Goal: Task Accomplishment & Management: Use online tool/utility

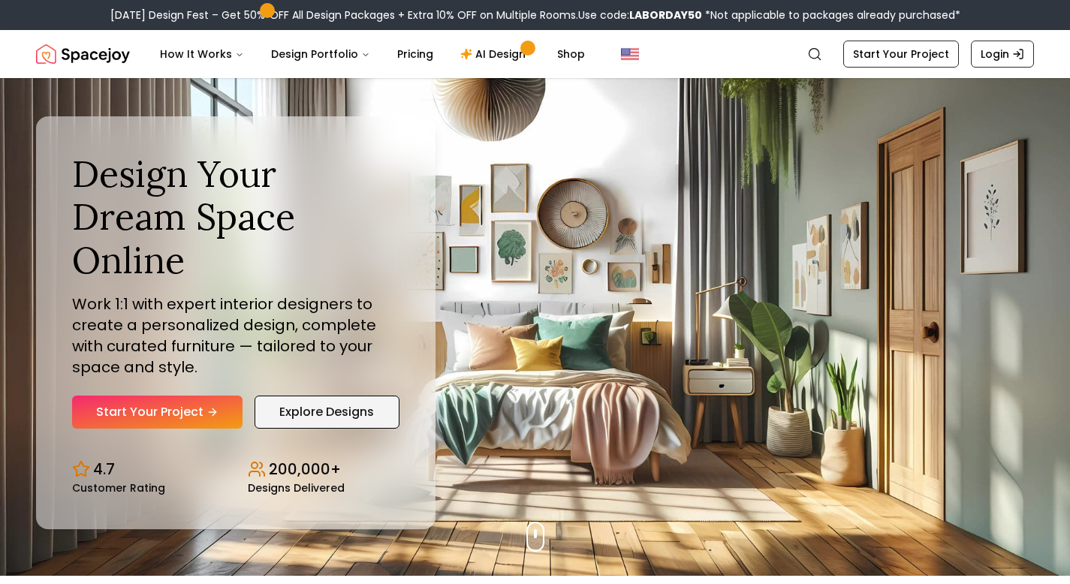
click at [336, 396] on link "Explore Designs" at bounding box center [327, 412] width 145 height 33
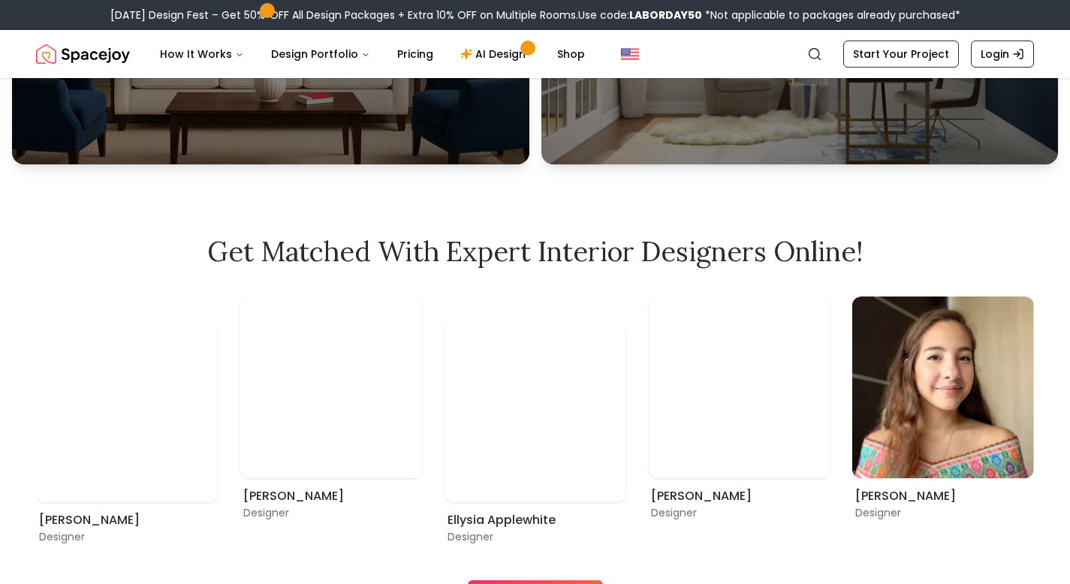
scroll to position [908, 0]
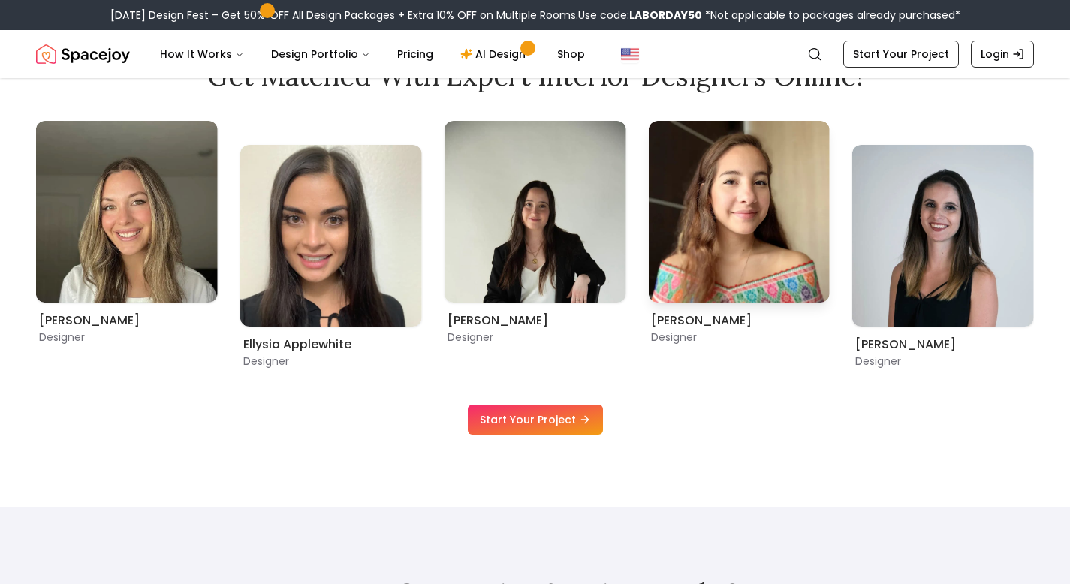
click at [715, 246] on img "1 / 9" at bounding box center [739, 212] width 182 height 182
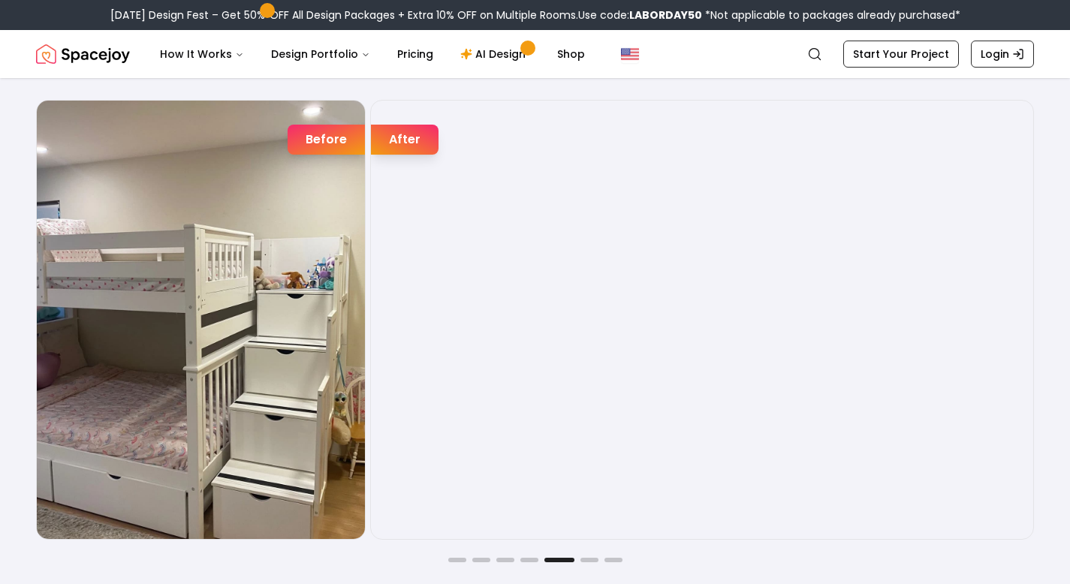
scroll to position [2413, 0]
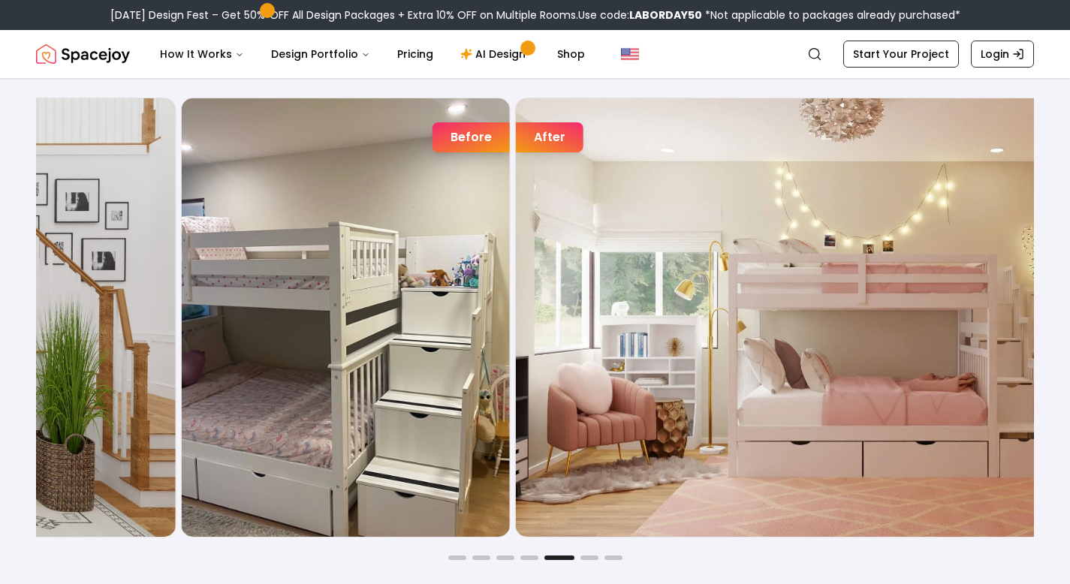
click at [596, 196] on div "Before After" at bounding box center [680, 317] width 998 height 439
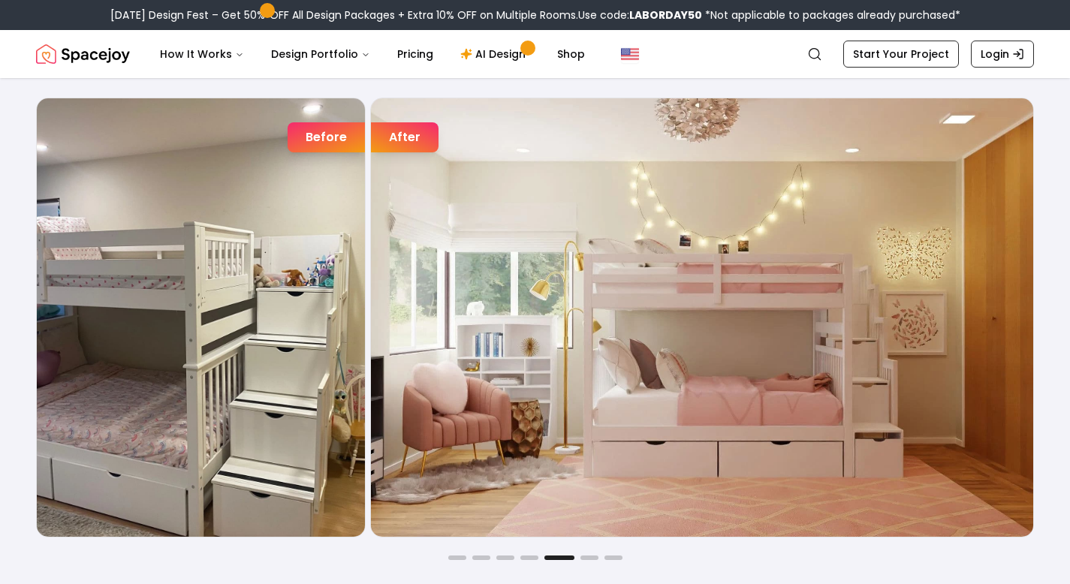
click at [593, 561] on div "Joyful Befores and Afters Before After Before After Before After Before After B…" at bounding box center [535, 298] width 1070 height 666
click at [593, 556] on button "Go to slide 6" at bounding box center [590, 558] width 18 height 5
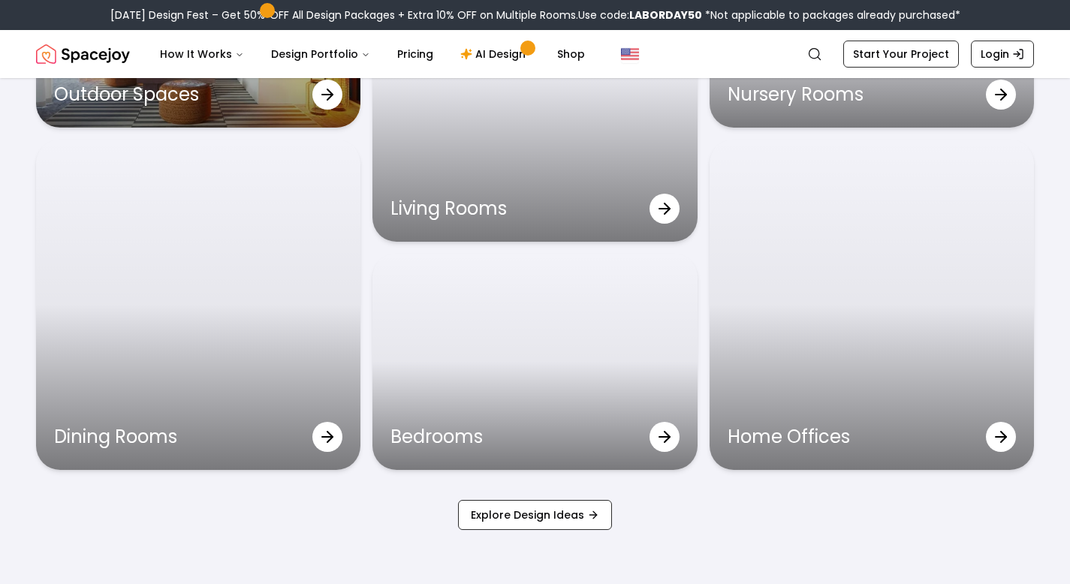
scroll to position [4788, 0]
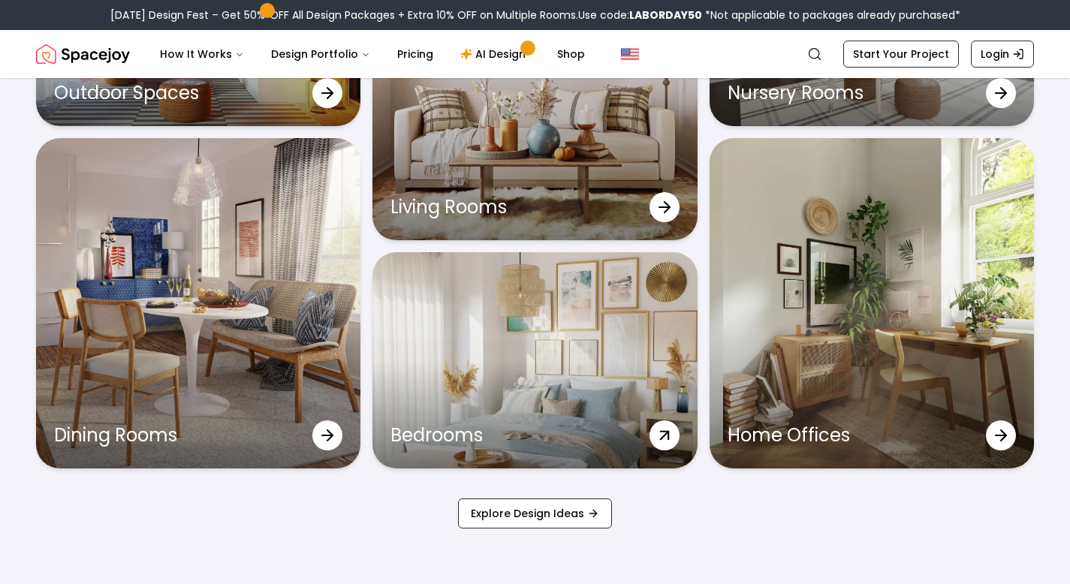
click at [659, 427] on icon at bounding box center [664, 435] width 27 height 27
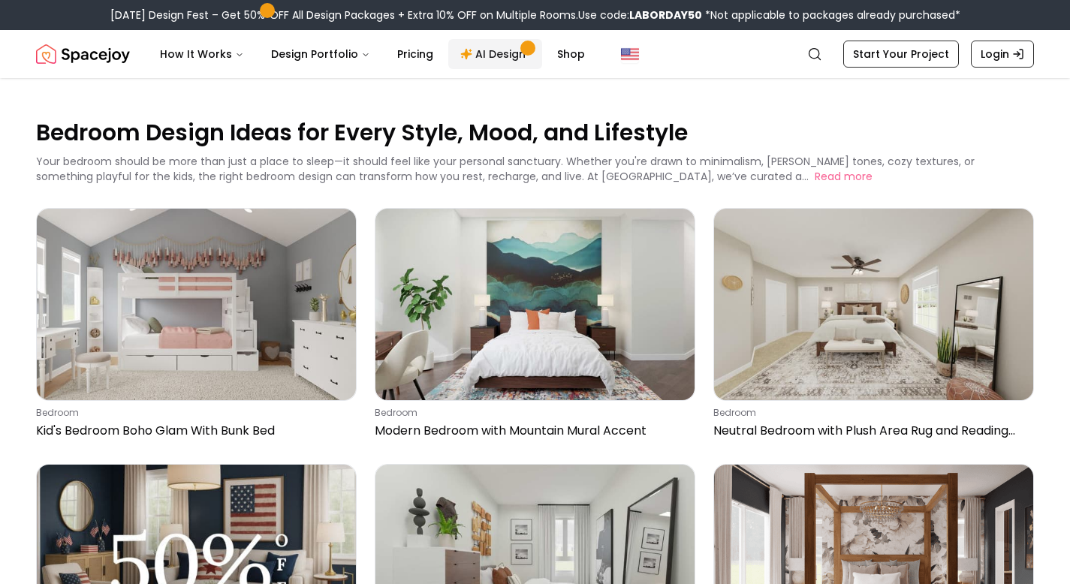
click at [506, 56] on link "AI Design" at bounding box center [495, 54] width 94 height 30
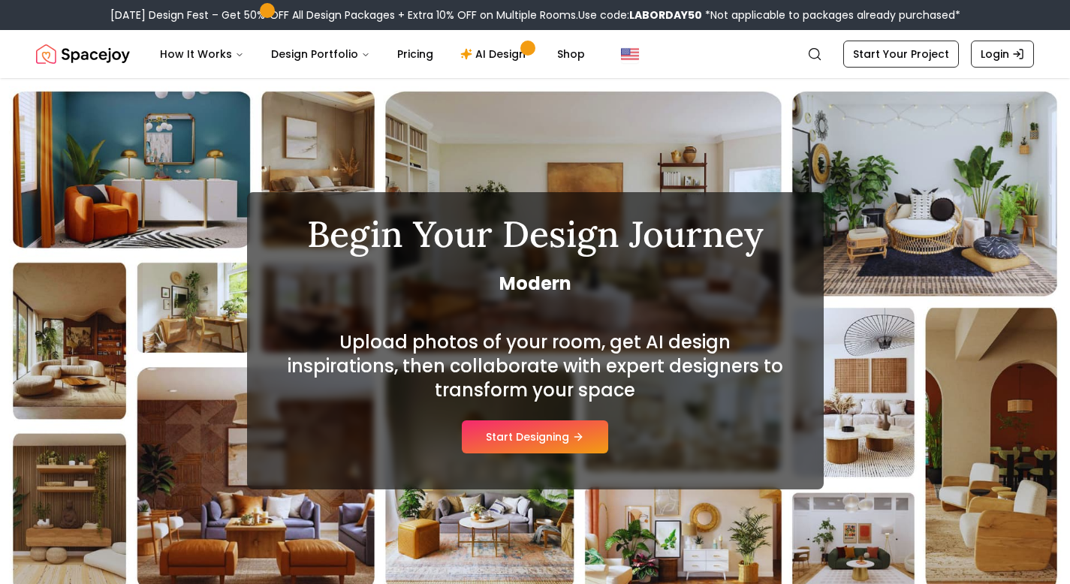
click at [521, 447] on button "Start Designing" at bounding box center [535, 437] width 146 height 33
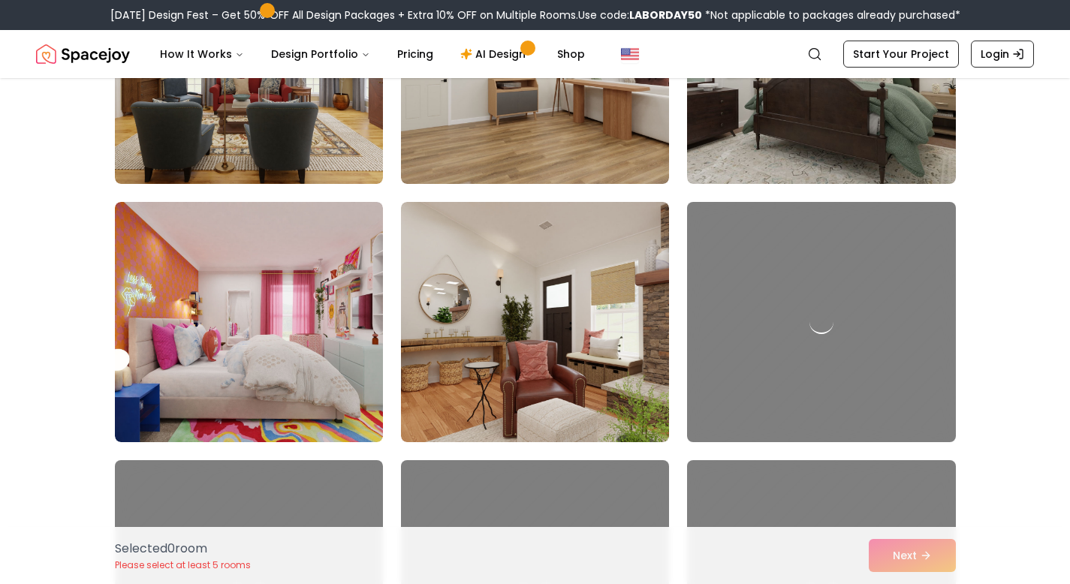
scroll to position [1555, 0]
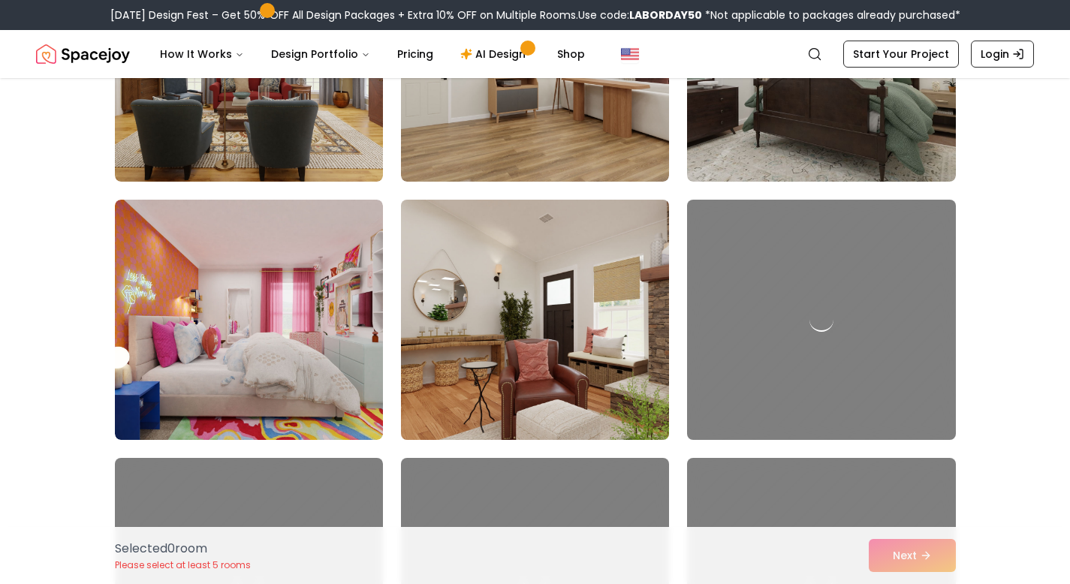
click at [496, 367] on img at bounding box center [535, 320] width 282 height 252
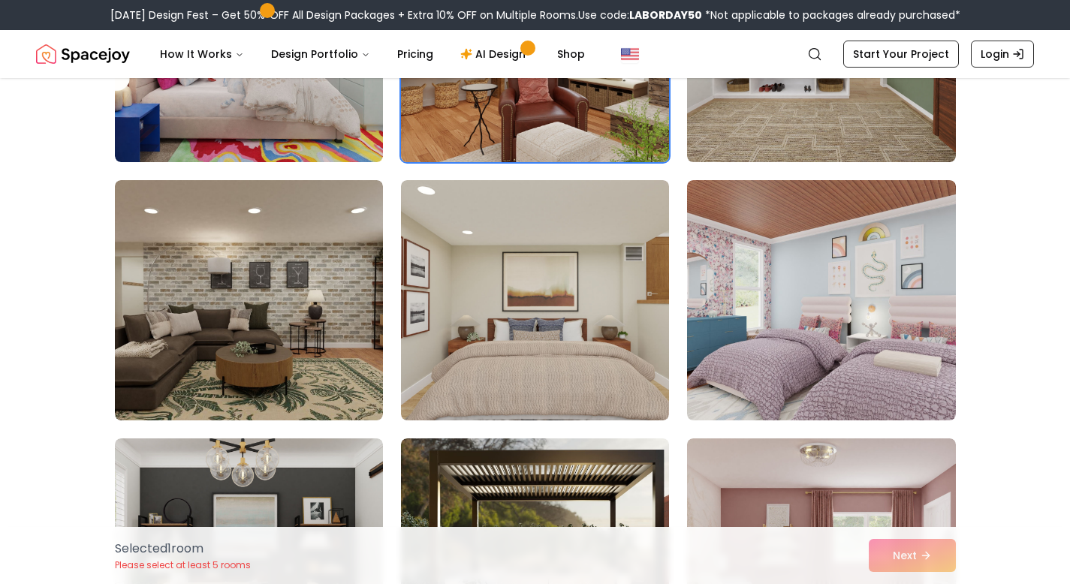
scroll to position [1836, 0]
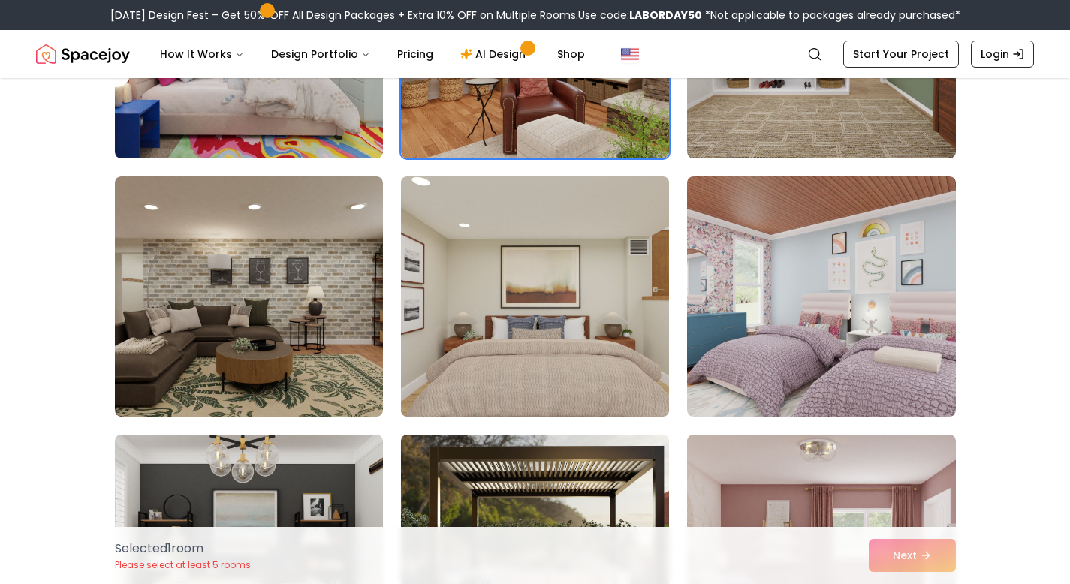
click at [458, 334] on img at bounding box center [535, 296] width 282 height 252
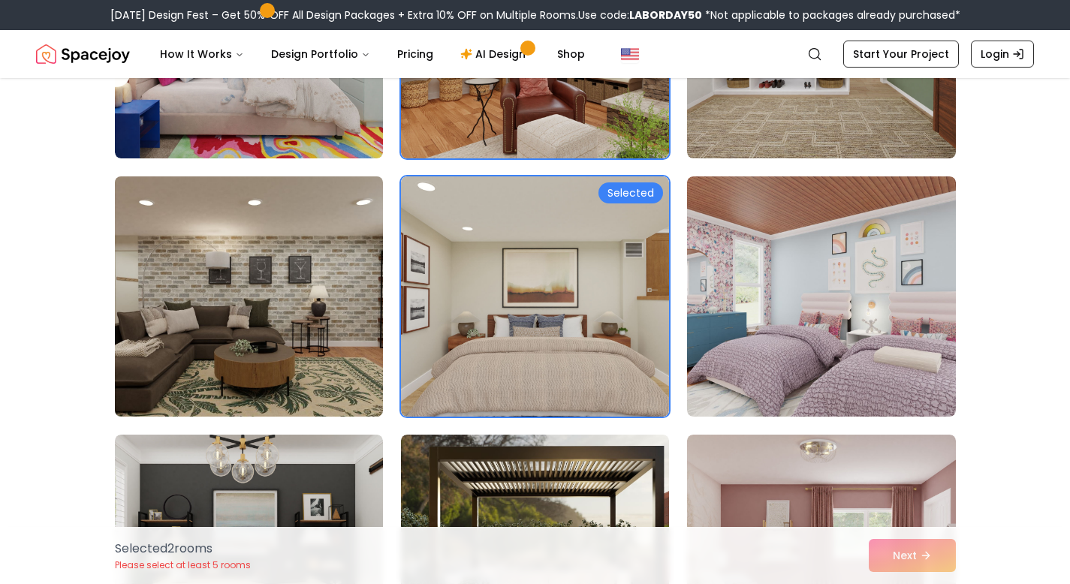
click at [286, 344] on img at bounding box center [249, 296] width 282 height 252
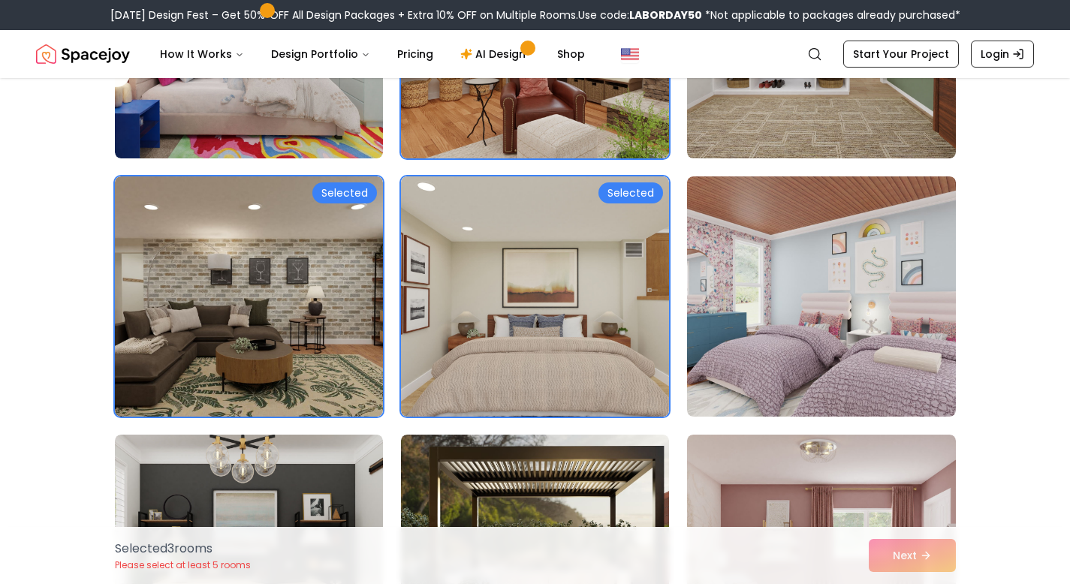
click at [925, 562] on div "Selected 3 room s Please select at least 5 rooms Next" at bounding box center [535, 555] width 865 height 57
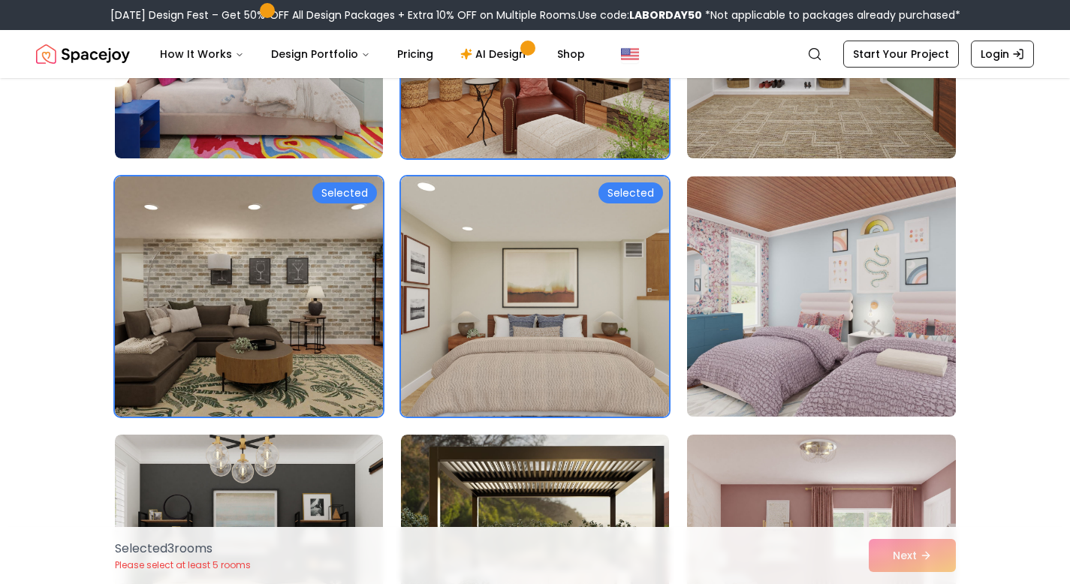
click at [841, 341] on img at bounding box center [821, 296] width 282 height 252
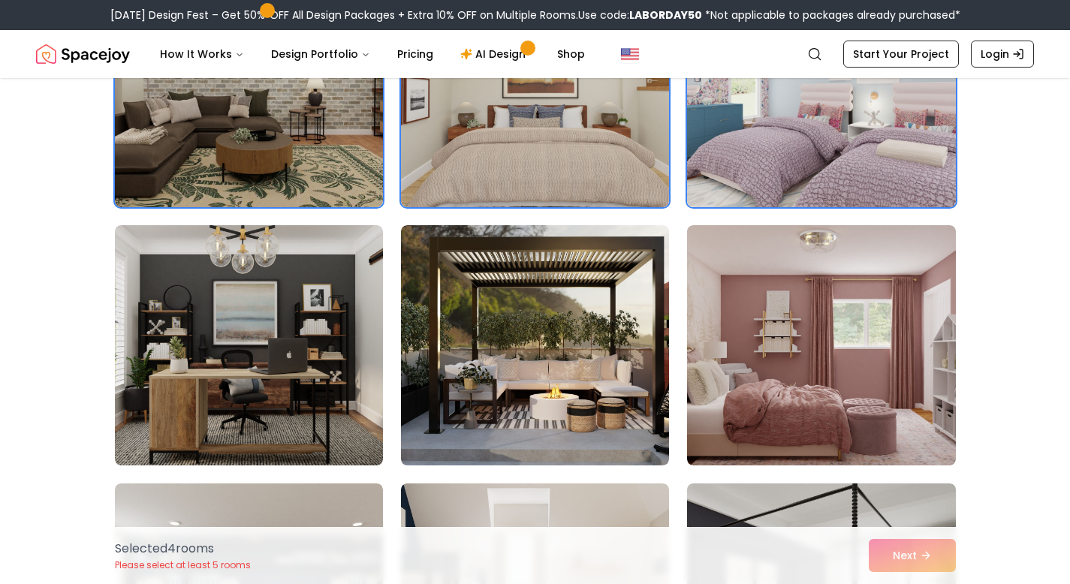
click at [841, 341] on img at bounding box center [821, 345] width 268 height 240
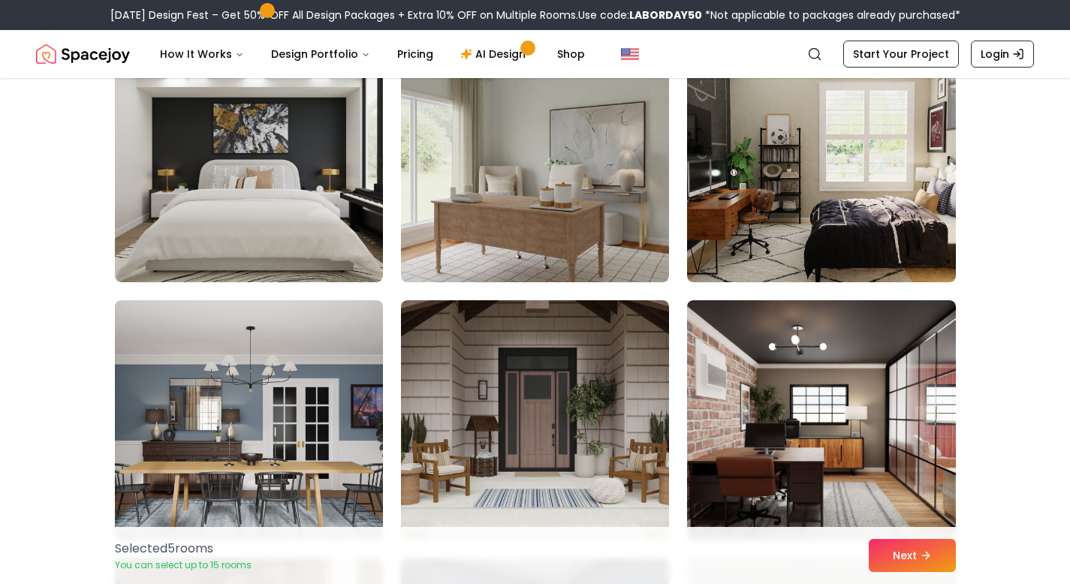
scroll to position [0, 0]
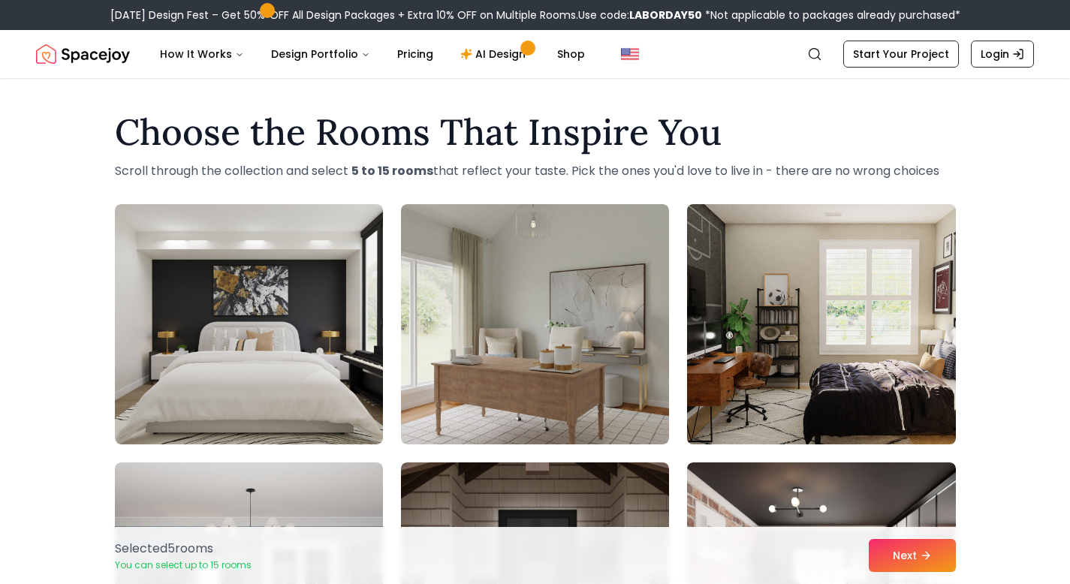
click at [811, 327] on img at bounding box center [821, 324] width 282 height 252
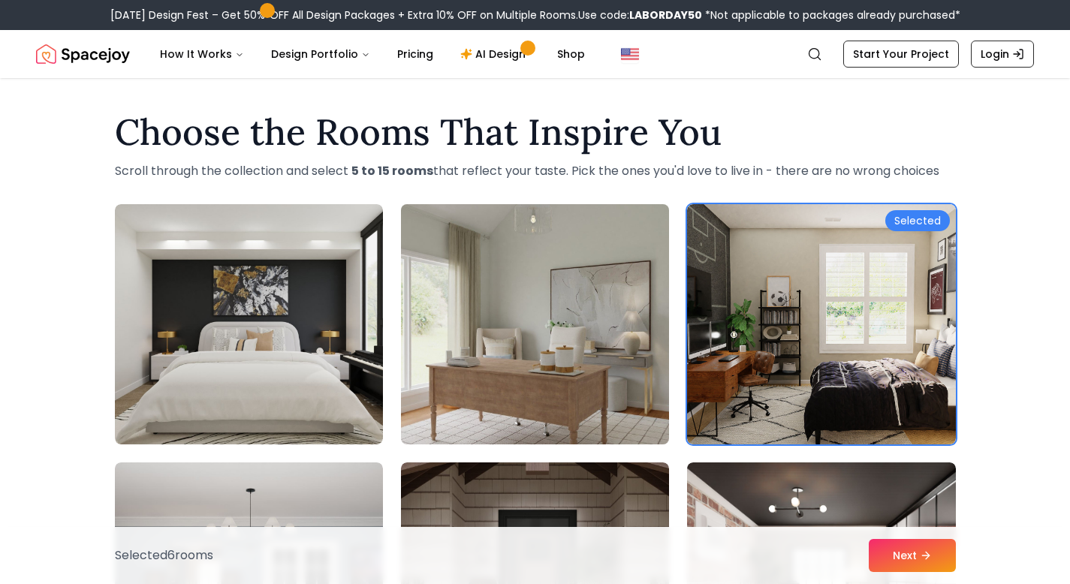
click at [572, 329] on img at bounding box center [535, 324] width 282 height 252
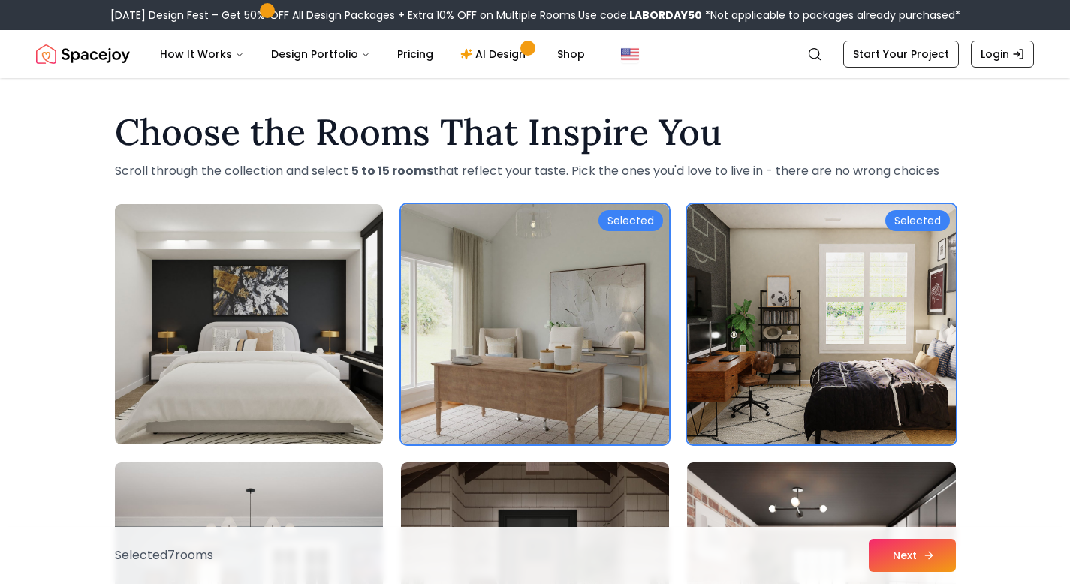
click at [892, 553] on button "Next" at bounding box center [912, 555] width 87 height 33
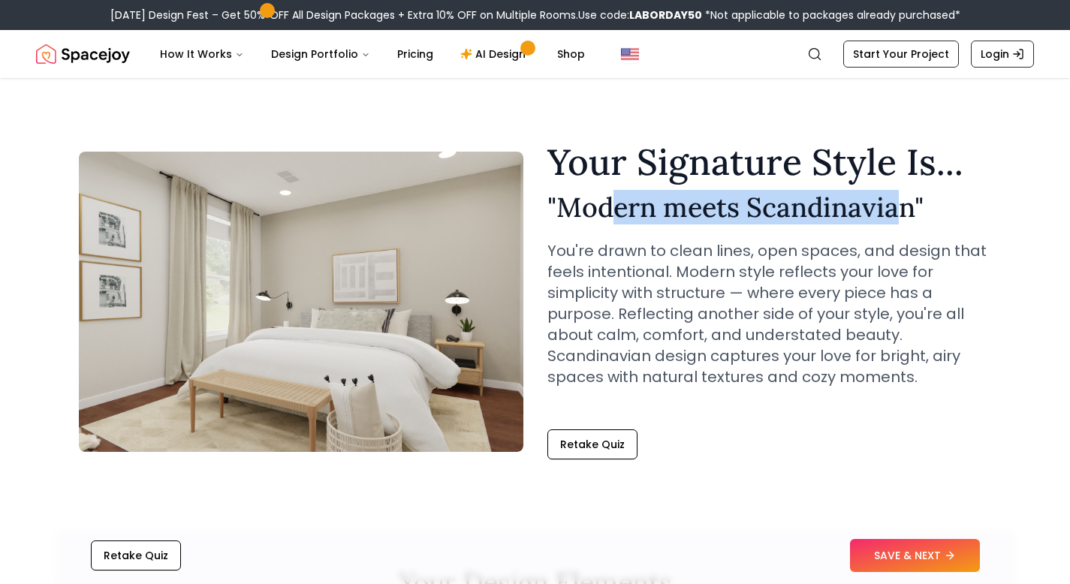
drag, startPoint x: 647, startPoint y: 198, endPoint x: 899, endPoint y: 219, distance: 252.6
click at [899, 219] on h2 "" Modern meets Scandinavian "" at bounding box center [770, 207] width 445 height 30
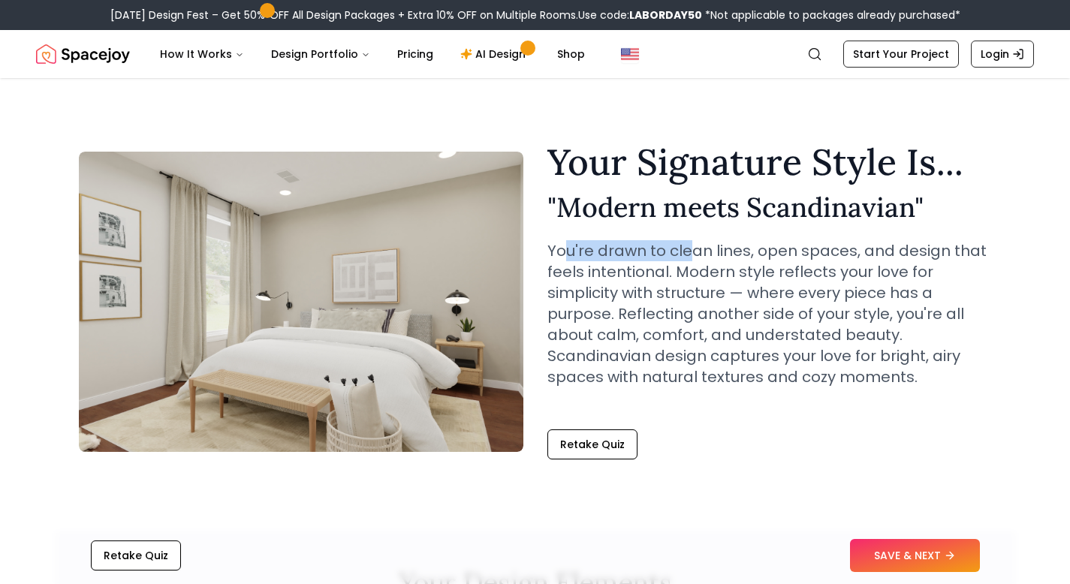
drag, startPoint x: 561, startPoint y: 253, endPoint x: 690, endPoint y: 254, distance: 128.4
click at [690, 254] on p "You're drawn to clean lines, open spaces, and design that feels intentional. Mo…" at bounding box center [770, 313] width 445 height 147
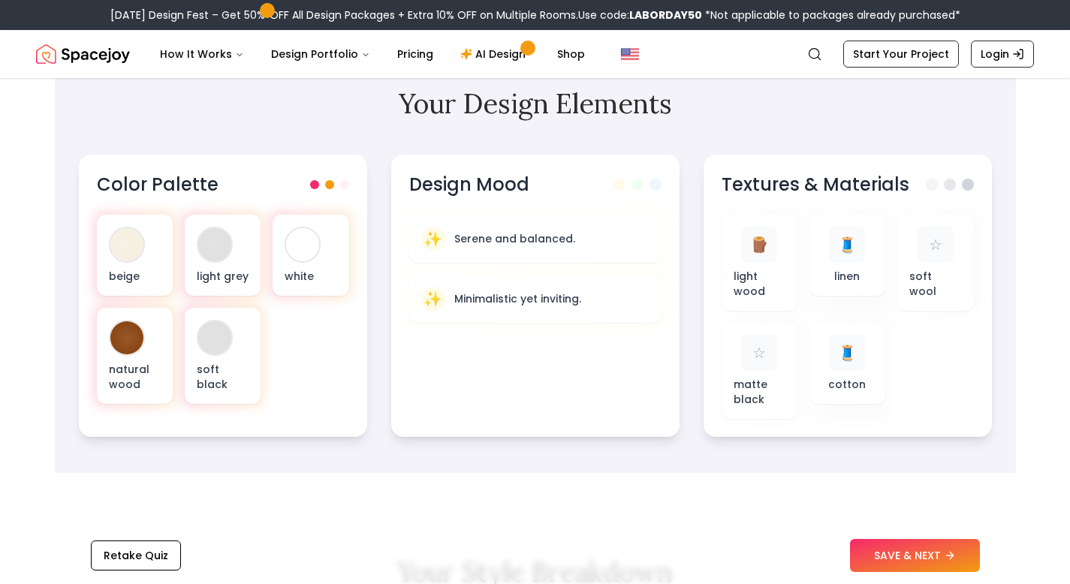
scroll to position [437, 0]
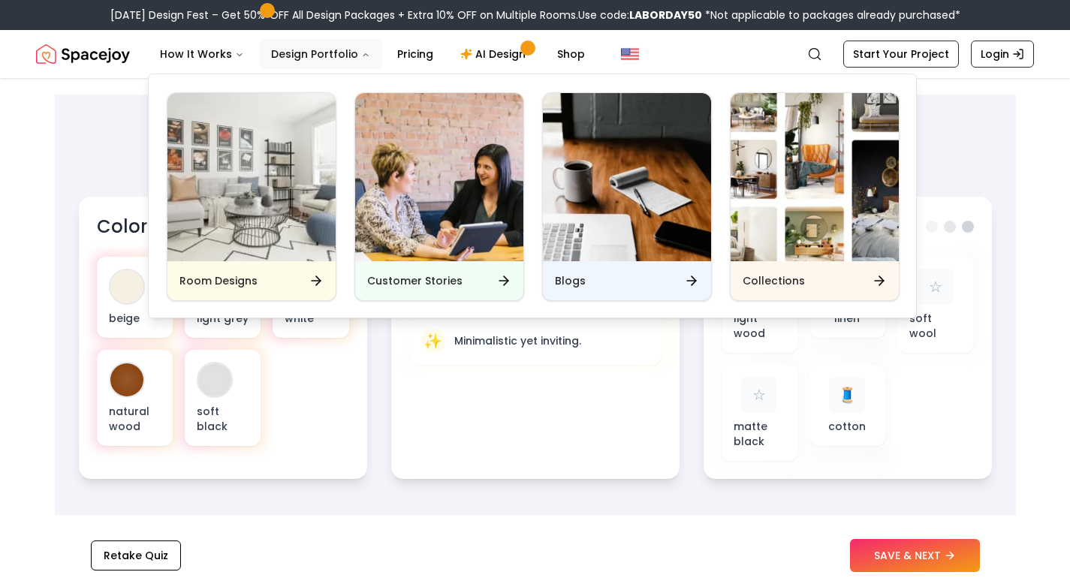
click at [344, 56] on button "Design Portfolio" at bounding box center [320, 54] width 123 height 30
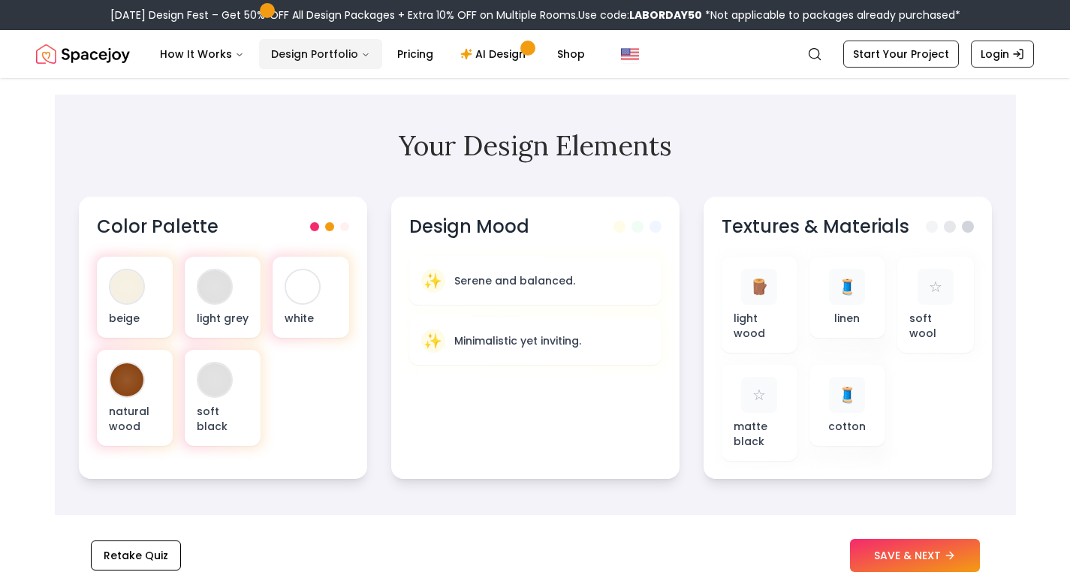
click at [344, 56] on button "Design Portfolio" at bounding box center [320, 54] width 123 height 30
click at [107, 158] on h2 "Your Design Elements" at bounding box center [535, 146] width 913 height 30
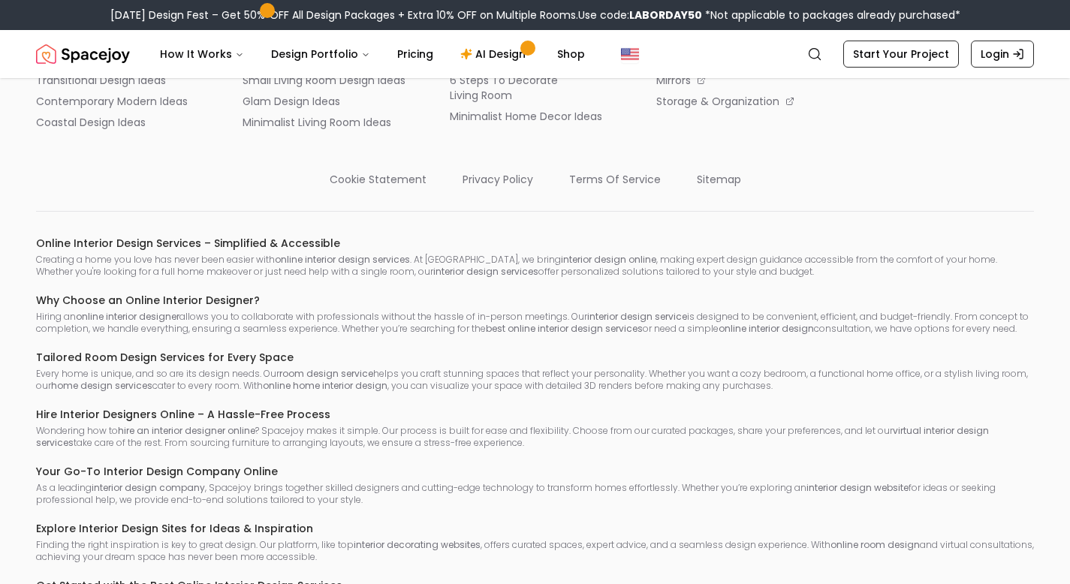
scroll to position [3075, 0]
